Goal: Transaction & Acquisition: Purchase product/service

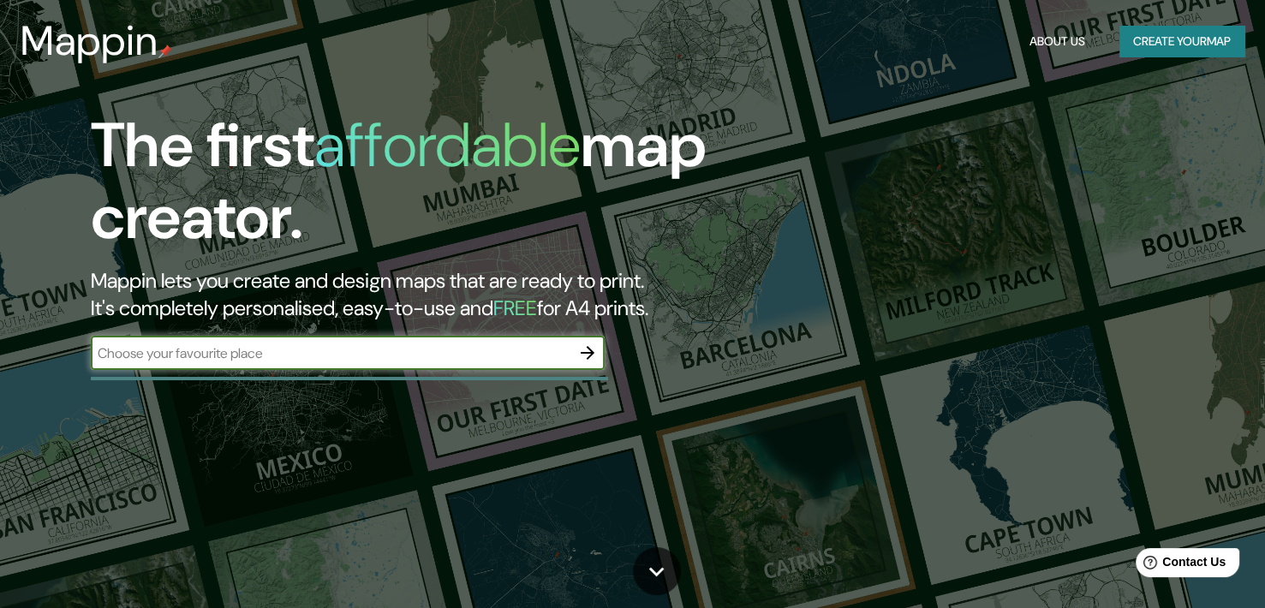
click at [424, 355] on input "text" at bounding box center [331, 353] width 480 height 20
type input "la serena, [GEOGRAPHIC_DATA]"
click at [1141, 45] on button "Create your map" at bounding box center [1181, 42] width 125 height 32
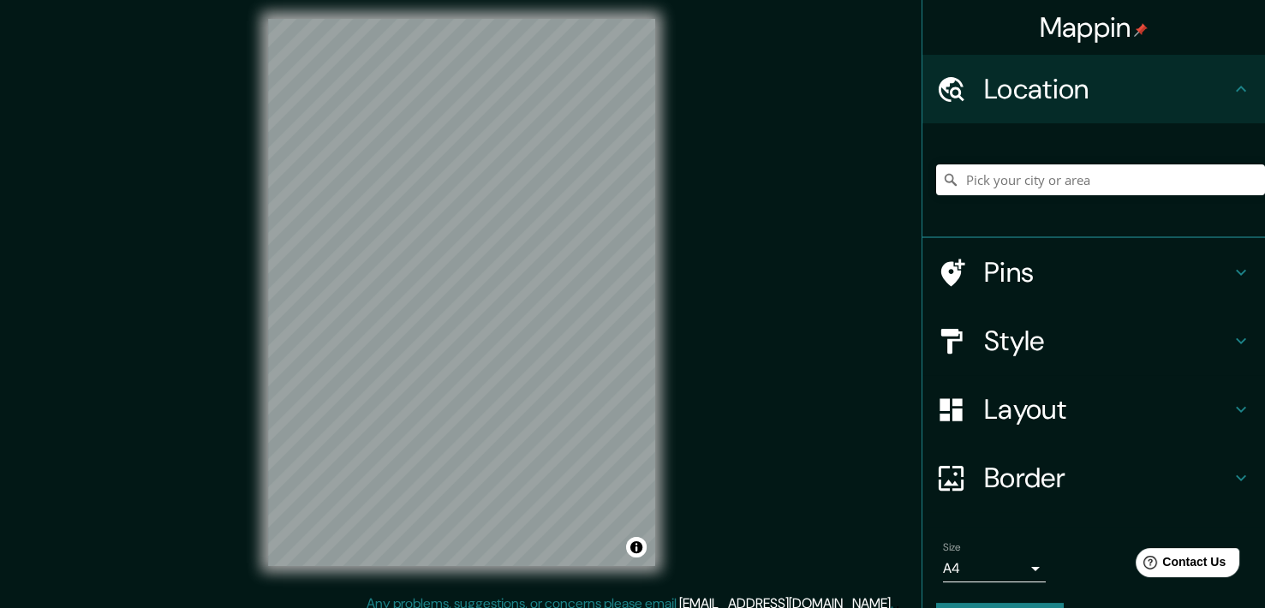
scroll to position [21, 0]
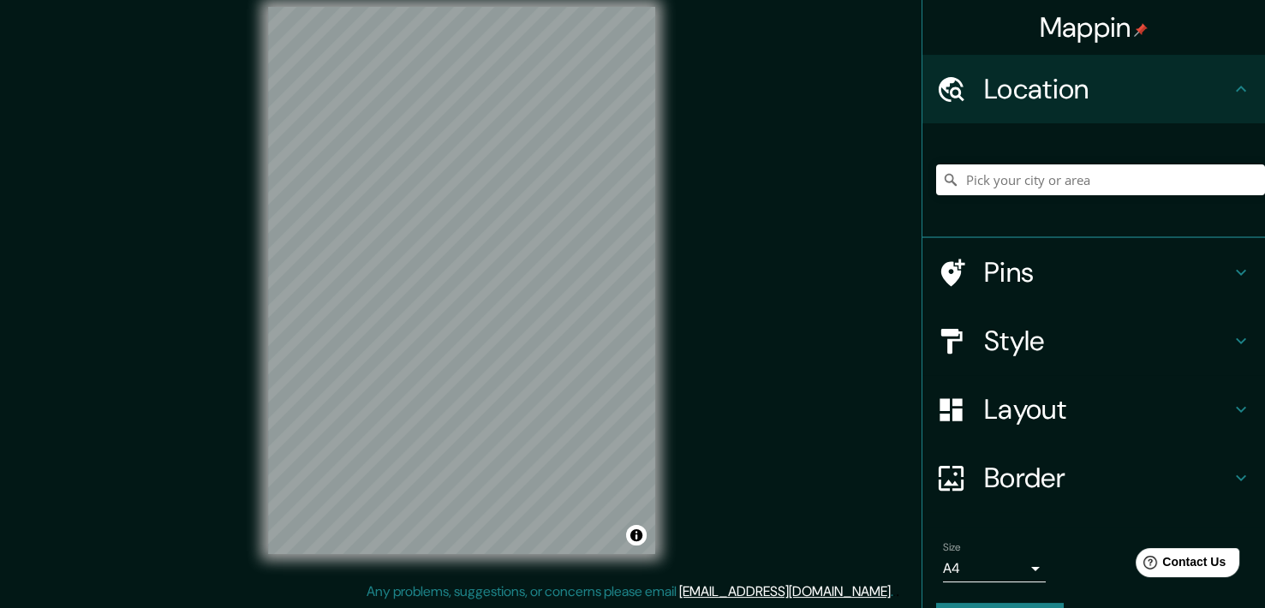
click at [1231, 331] on icon at bounding box center [1241, 341] width 21 height 21
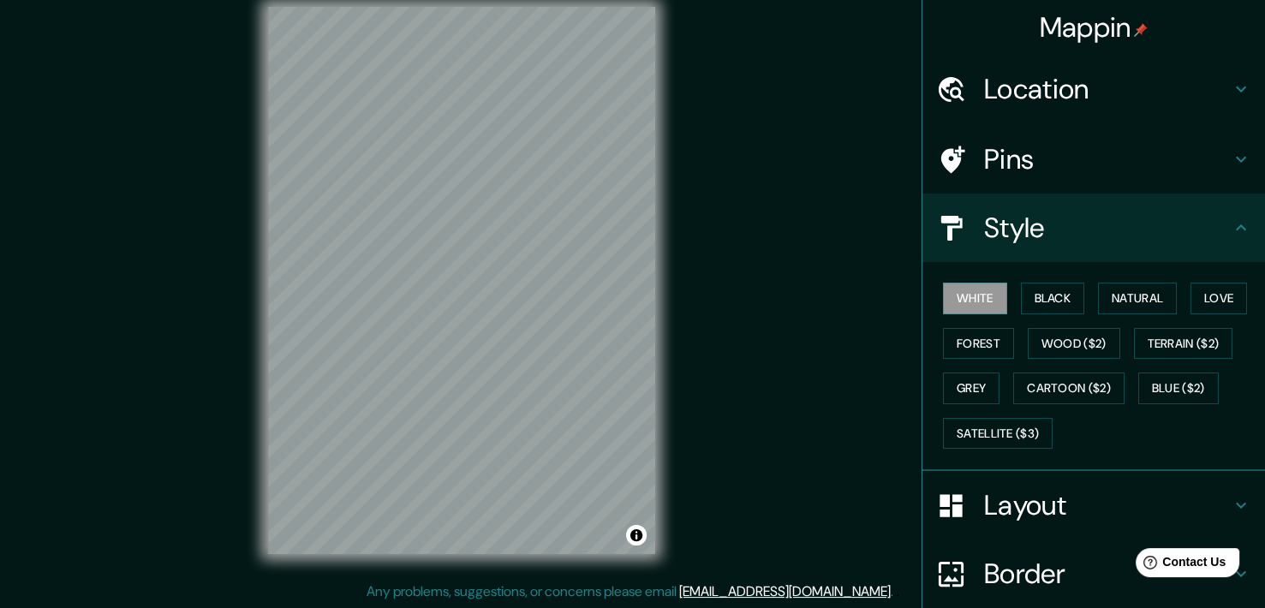
click at [1004, 290] on div "White Black Natural Love Forest Wood ($2) Terrain ($2) Grey Cartoon ($2) Blue (…" at bounding box center [1100, 366] width 329 height 180
click at [1021, 292] on button "Black" at bounding box center [1053, 299] width 64 height 32
click at [982, 295] on button "White" at bounding box center [975, 299] width 64 height 32
click at [1232, 498] on icon at bounding box center [1241, 505] width 21 height 21
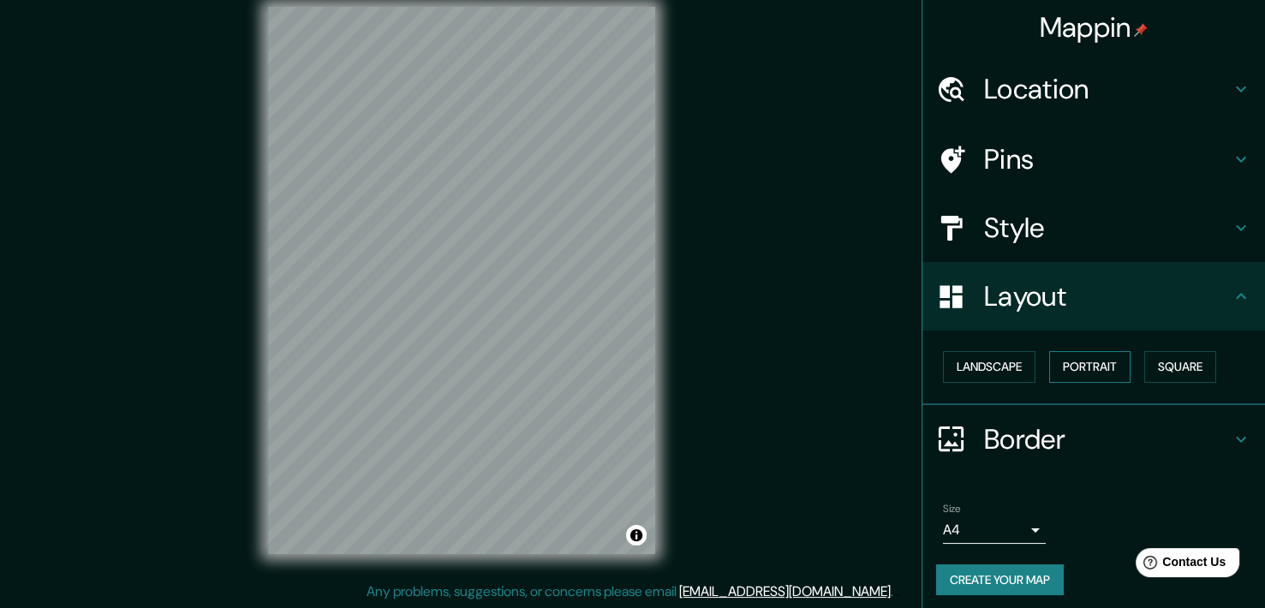
click at [1085, 365] on button "Portrait" at bounding box center [1089, 367] width 81 height 32
click at [936, 368] on div "Landscape [GEOGRAPHIC_DATA]" at bounding box center [1100, 366] width 329 height 45
click at [947, 369] on button "Landscape" at bounding box center [989, 367] width 93 height 32
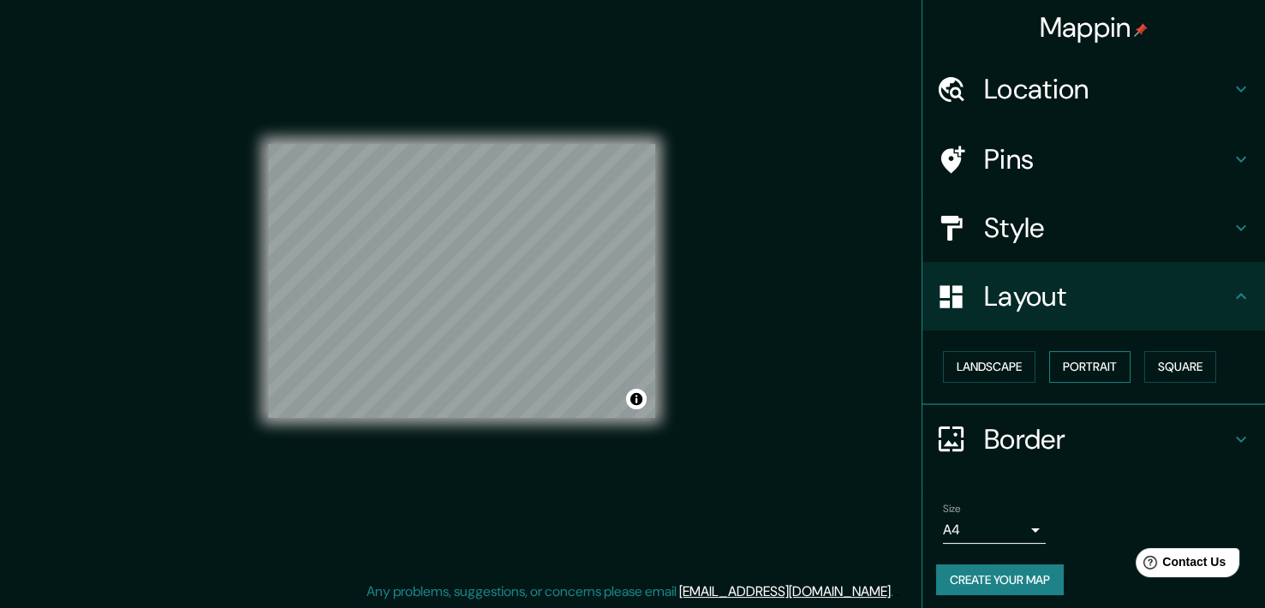
click at [1079, 364] on button "Portrait" at bounding box center [1089, 367] width 81 height 32
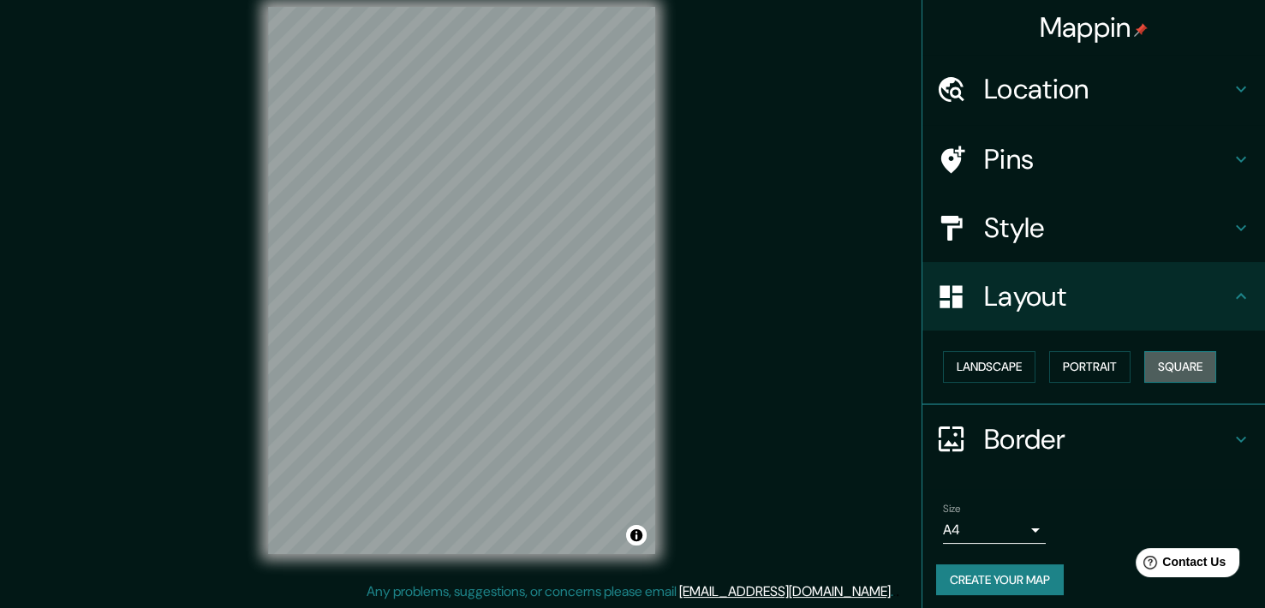
click at [1147, 359] on button "Square" at bounding box center [1180, 367] width 72 height 32
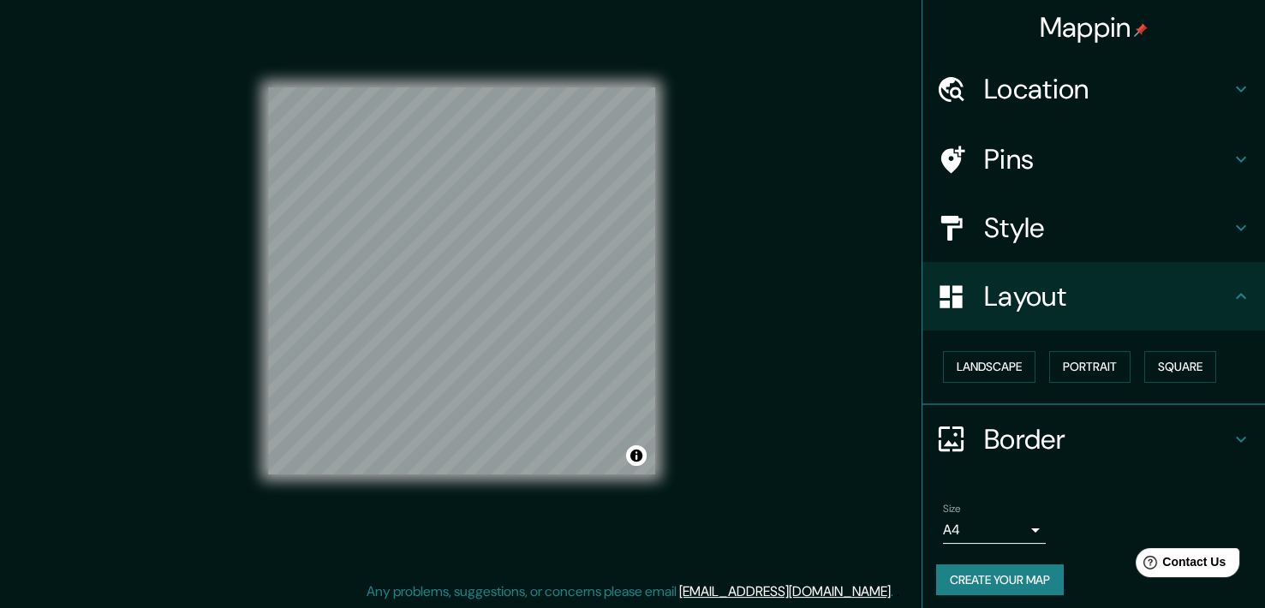
click at [1232, 206] on div "Style" at bounding box center [1093, 228] width 343 height 69
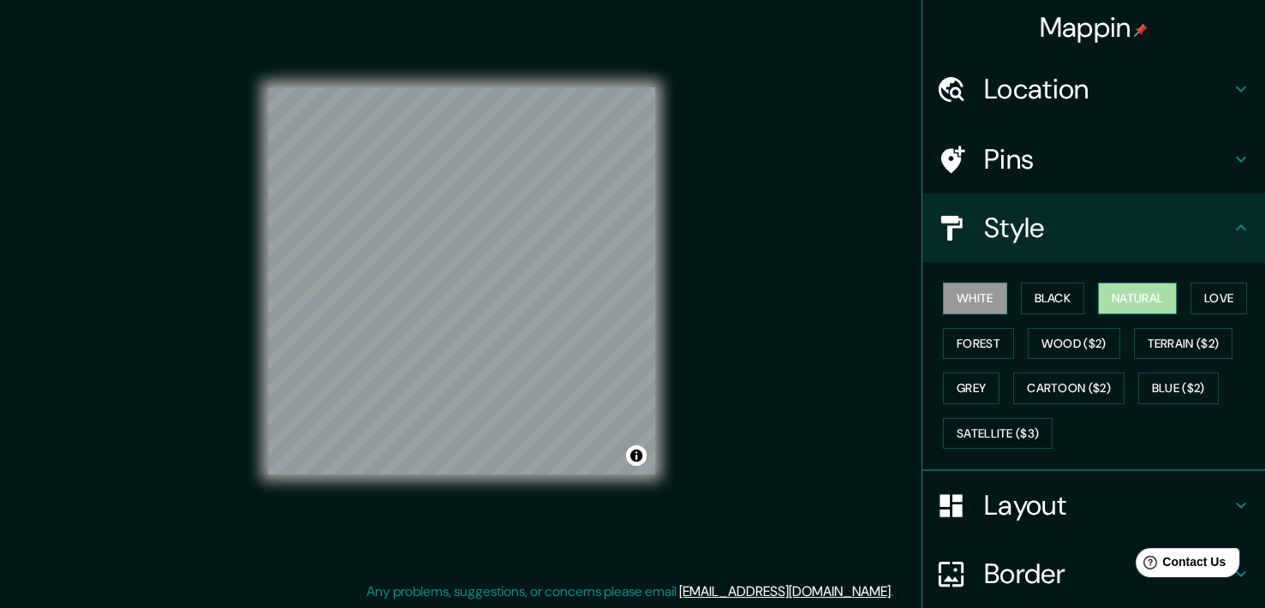
click at [1131, 298] on button "Natural" at bounding box center [1137, 299] width 79 height 32
click at [943, 292] on button "White" at bounding box center [975, 299] width 64 height 32
click at [1107, 287] on button "Natural" at bounding box center [1137, 299] width 79 height 32
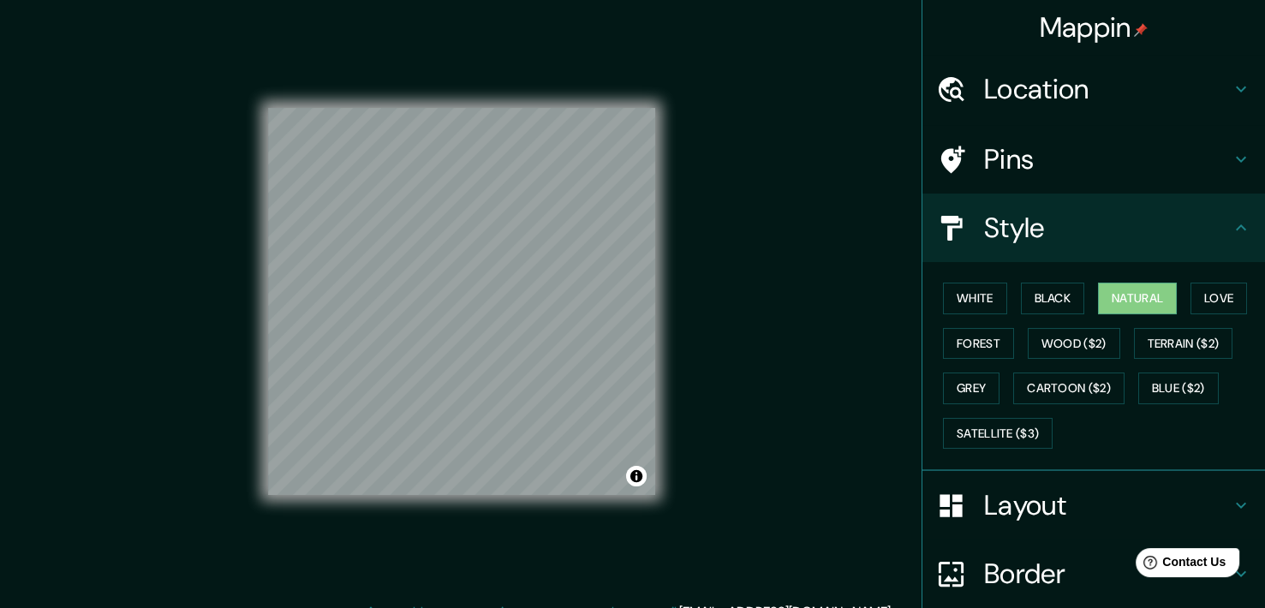
scroll to position [0, 0]
click at [467, 80] on div "© Mapbox © OpenStreetMap Improve this map" at bounding box center [461, 300] width 387 height 547
